Goal: Transaction & Acquisition: Download file/media

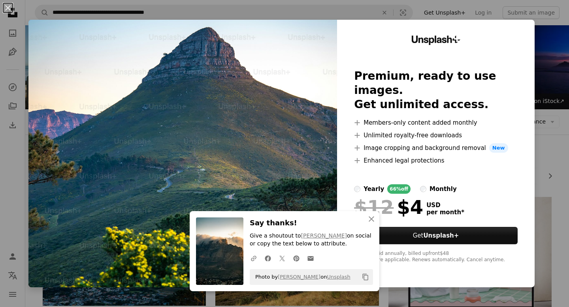
scroll to position [657, 0]
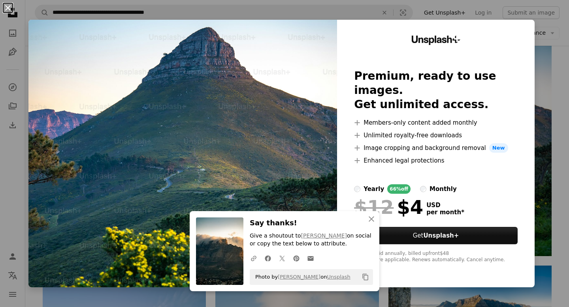
click at [12, 8] on button "An X shape" at bounding box center [7, 7] width 9 height 9
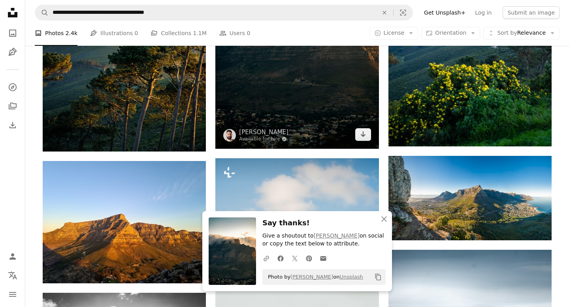
scroll to position [767, 0]
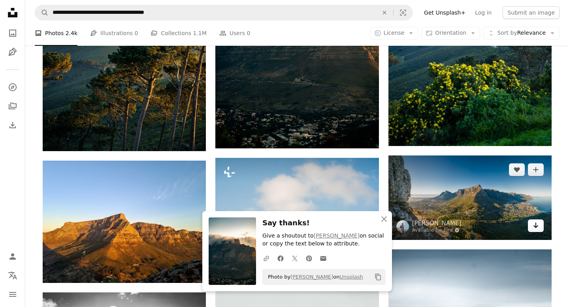
click at [535, 231] on link "Arrow pointing down" at bounding box center [536, 226] width 16 height 13
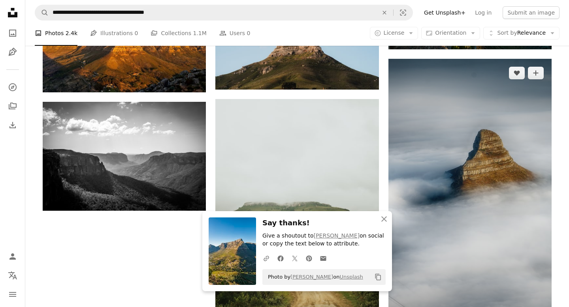
scroll to position [969, 0]
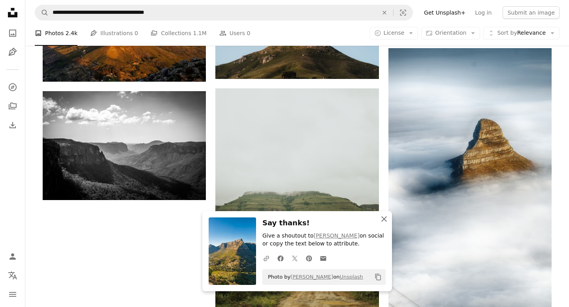
click at [386, 219] on icon "An X shape" at bounding box center [383, 218] width 9 height 9
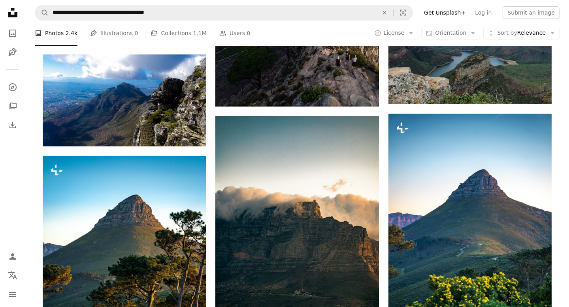
scroll to position [548, 0]
